Goal: Check status

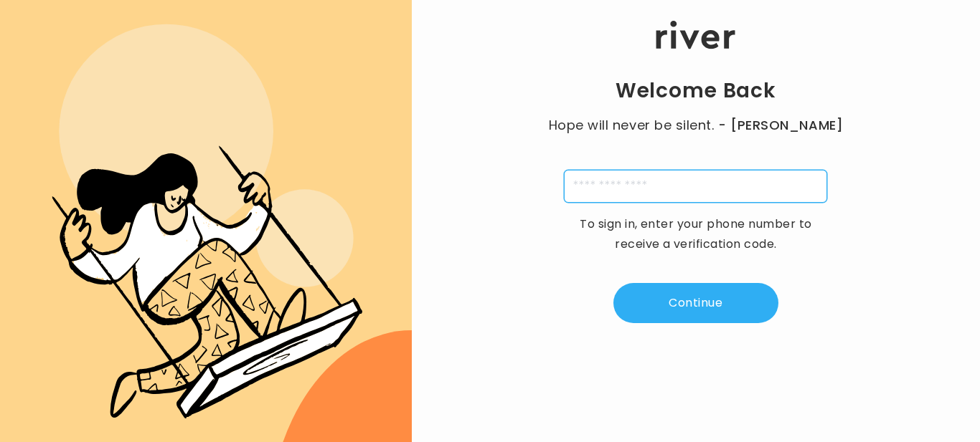
click at [665, 189] on input "tel" at bounding box center [695, 186] width 263 height 33
type input "**********"
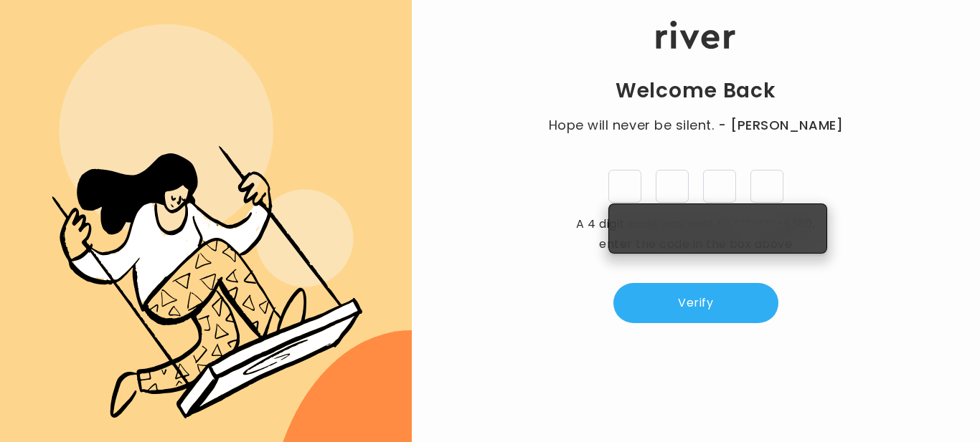
type input "*"
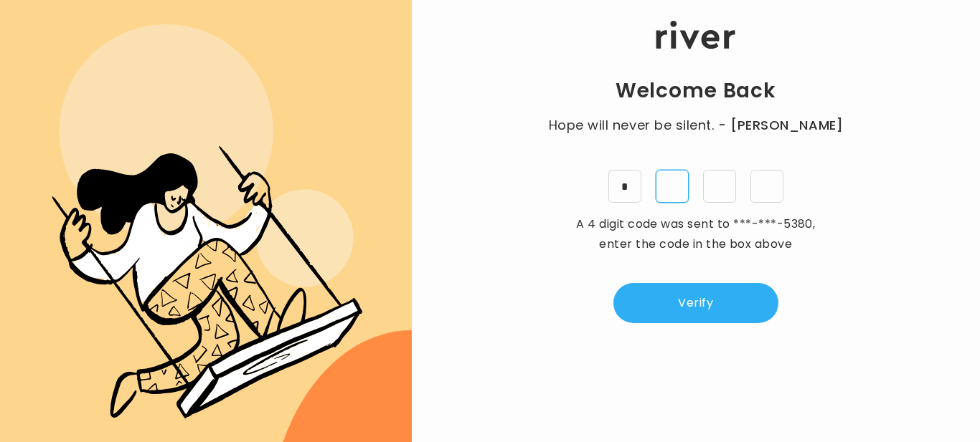
type input "*"
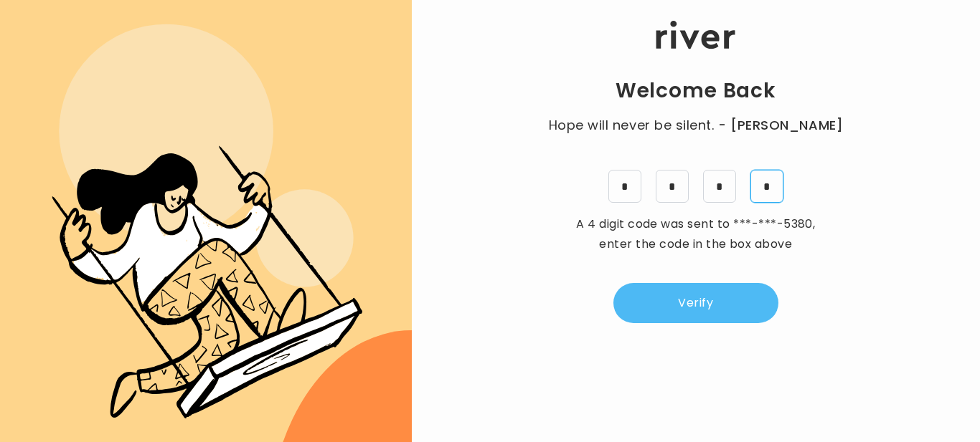
type input "*"
click at [717, 295] on button "Verify" at bounding box center [695, 303] width 165 height 40
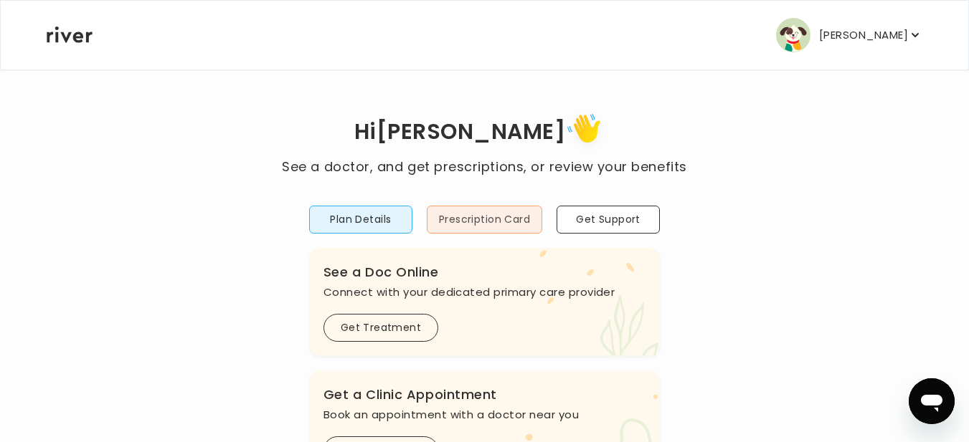
click at [496, 214] on button "Prescription Card" at bounding box center [484, 220] width 115 height 28
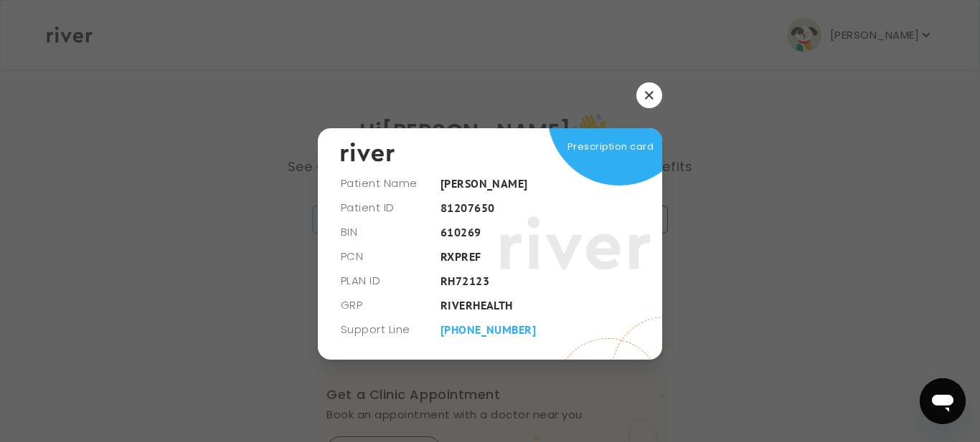
click at [654, 94] on button "button" at bounding box center [649, 95] width 26 height 26
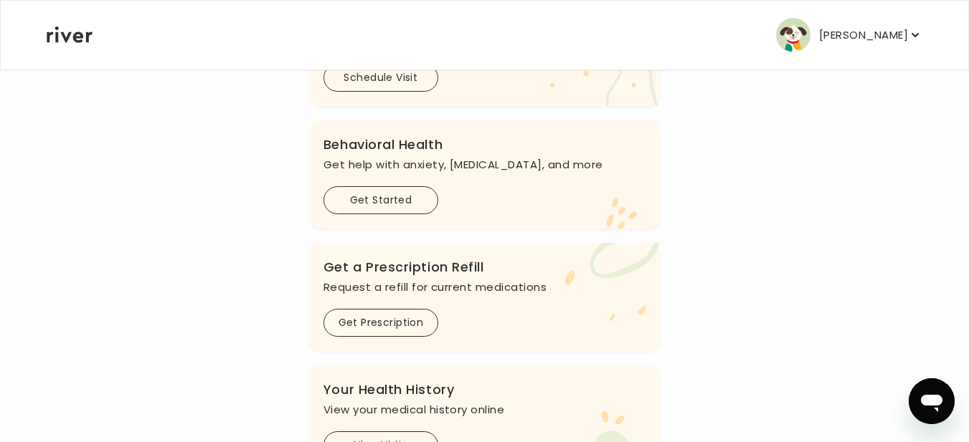
scroll to position [445, 0]
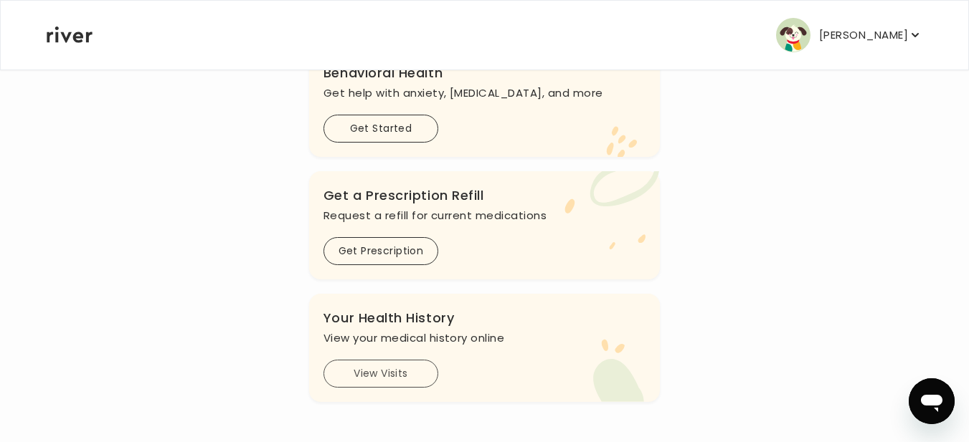
click at [368, 371] on button "View Visits" at bounding box center [380, 374] width 115 height 28
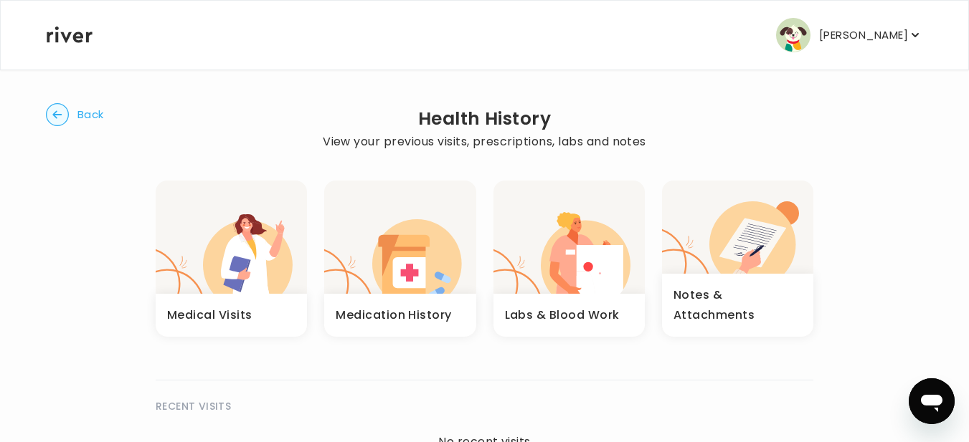
click at [56, 119] on circle "button" at bounding box center [58, 115] width 22 height 22
